Goal: Find specific page/section: Find specific page/section

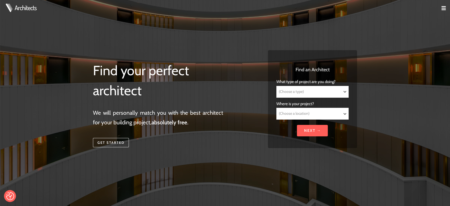
click at [443, 7] on img at bounding box center [444, 8] width 4 height 4
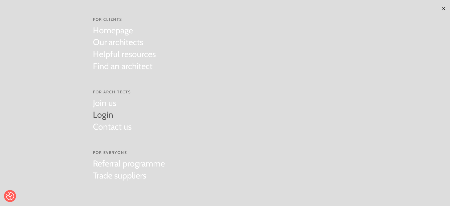
click at [97, 112] on link "Login" at bounding box center [112, 115] width 39 height 12
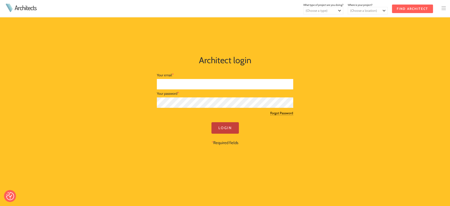
type input "[PERSON_NAME][EMAIL_ADDRESS][DOMAIN_NAME]"
click at [225, 129] on input "Login" at bounding box center [225, 127] width 27 height 11
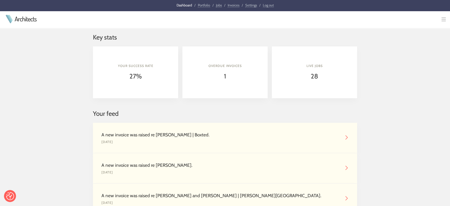
click at [217, 4] on link "Jobs" at bounding box center [219, 5] width 6 height 5
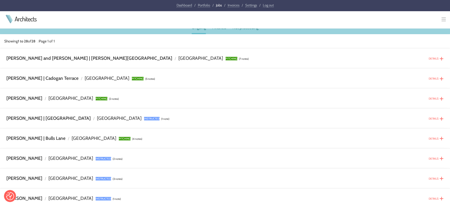
scroll to position [69, 0]
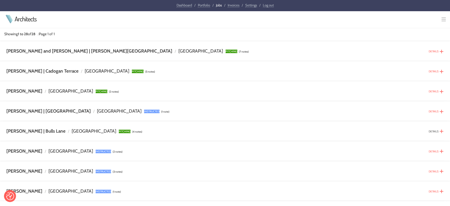
click at [433, 130] on link "DETAILS" at bounding box center [434, 130] width 10 height 3
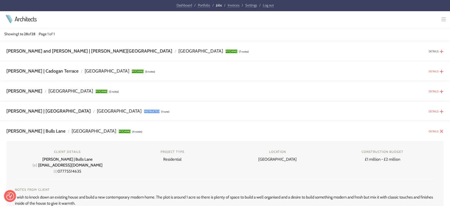
click at [429, 51] on link "DETAILS" at bounding box center [434, 51] width 10 height 3
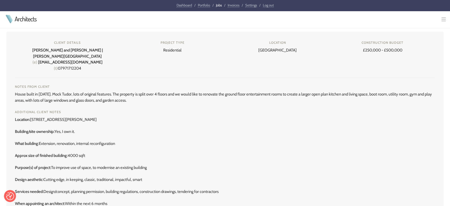
scroll to position [0, 0]
